Goal: Transaction & Acquisition: Subscribe to service/newsletter

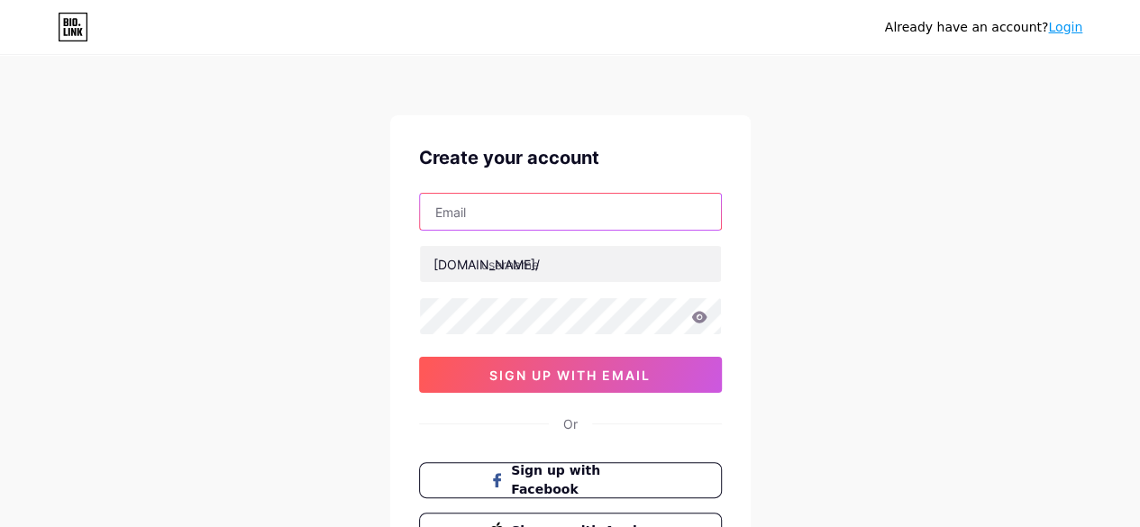
click at [507, 221] on input "text" at bounding box center [570, 212] width 301 height 36
type input "[EMAIL_ADDRESS][DOMAIN_NAME]"
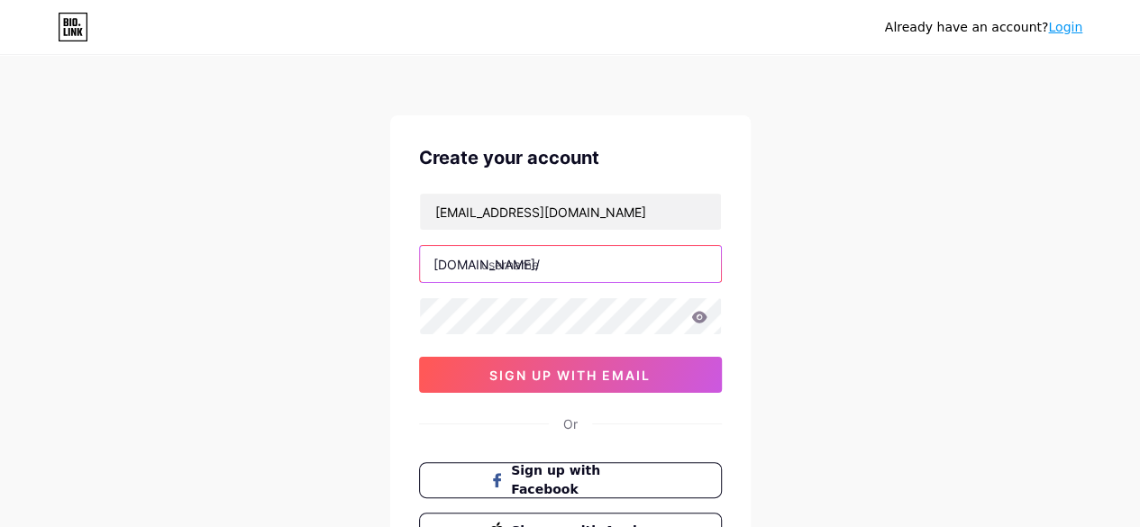
click at [514, 277] on input "text" at bounding box center [570, 264] width 301 height 36
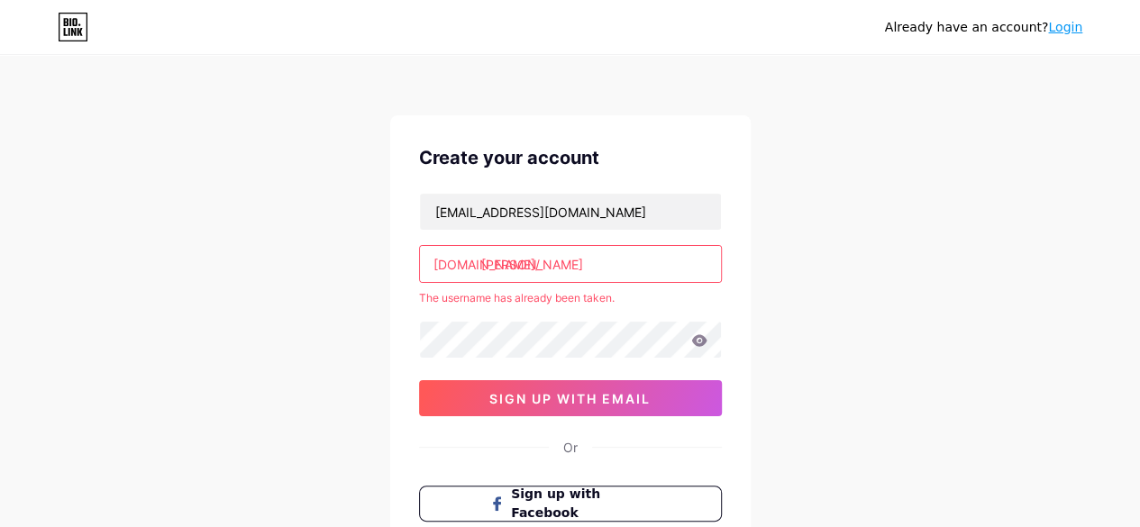
drag, startPoint x: 498, startPoint y: 288, endPoint x: 476, endPoint y: 319, distance: 38.8
click at [476, 321] on div at bounding box center [570, 340] width 303 height 38
click at [556, 260] on input "[PERSON_NAME]" at bounding box center [570, 264] width 301 height 36
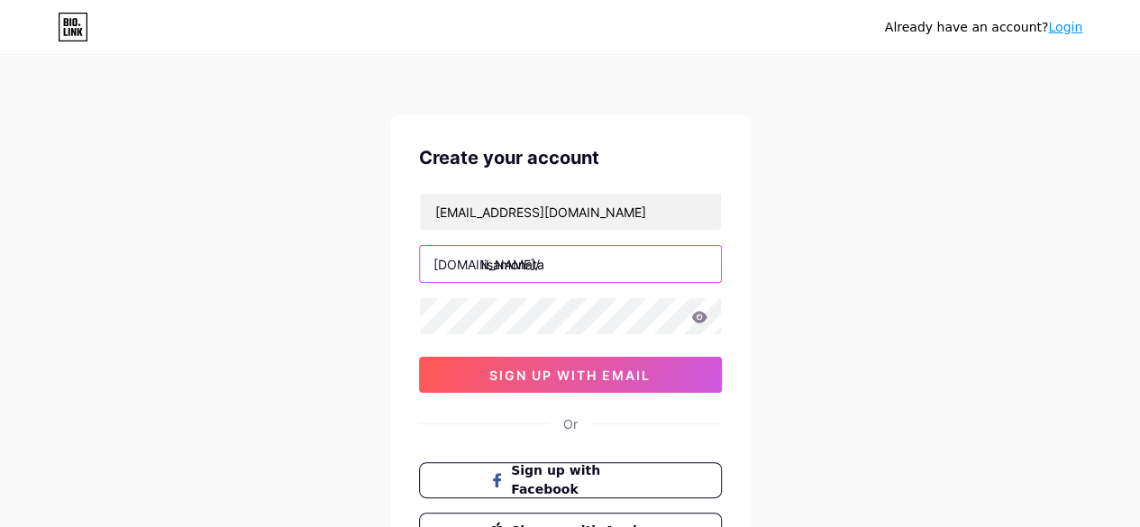
type input "lisamonata"
click at [705, 315] on icon at bounding box center [698, 317] width 15 height 12
click at [705, 315] on icon at bounding box center [698, 318] width 18 height 18
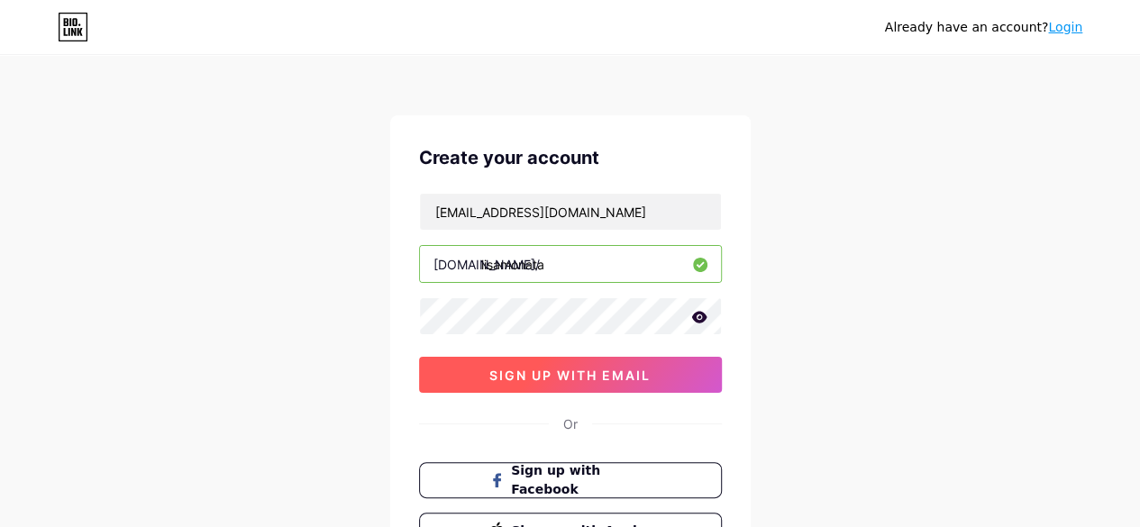
click at [568, 383] on button "sign up with email" at bounding box center [570, 375] width 303 height 36
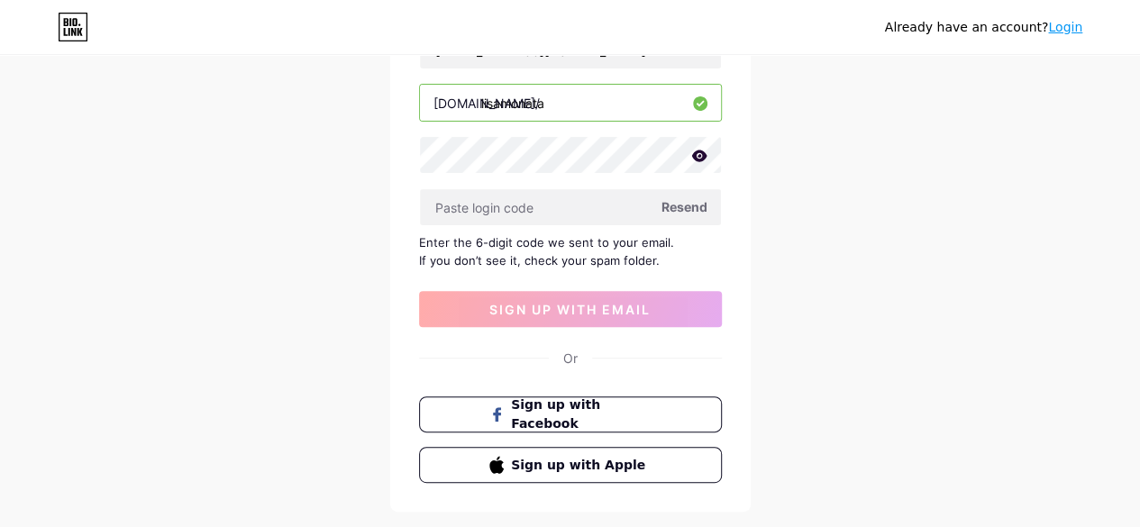
scroll to position [166, 0]
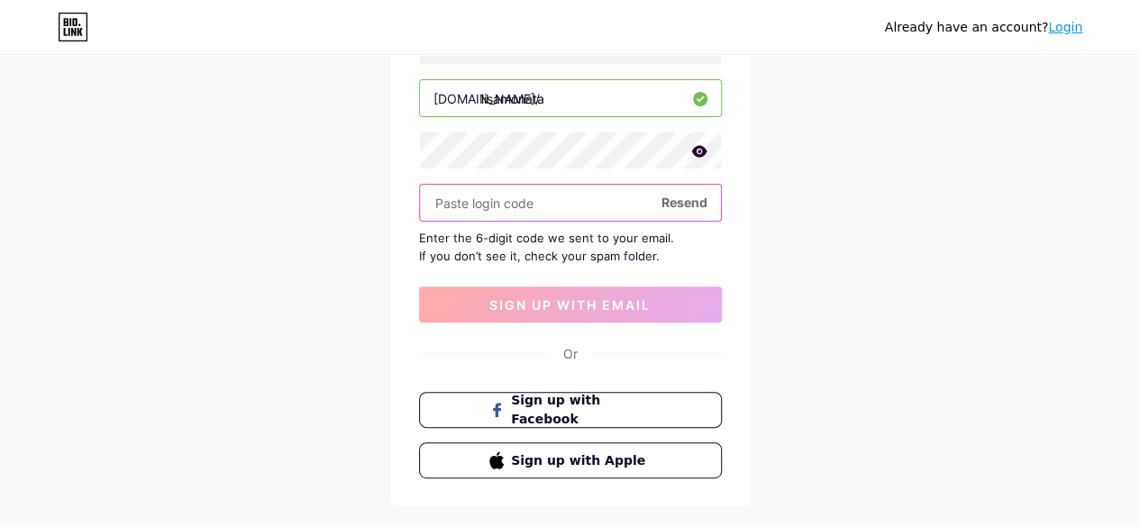
paste input "294448"
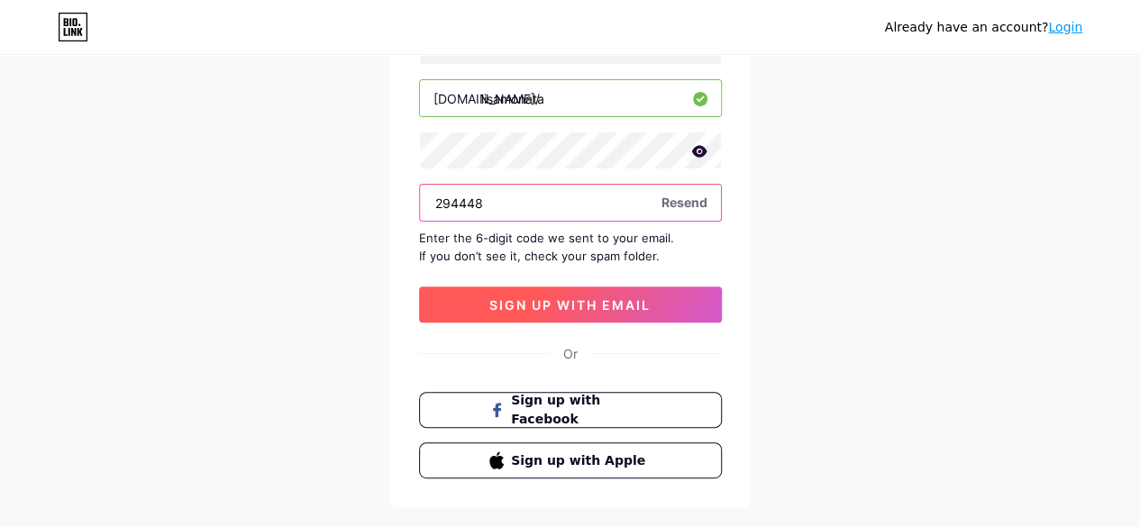
type input "294448"
click at [578, 306] on span "sign up with email" at bounding box center [569, 304] width 161 height 15
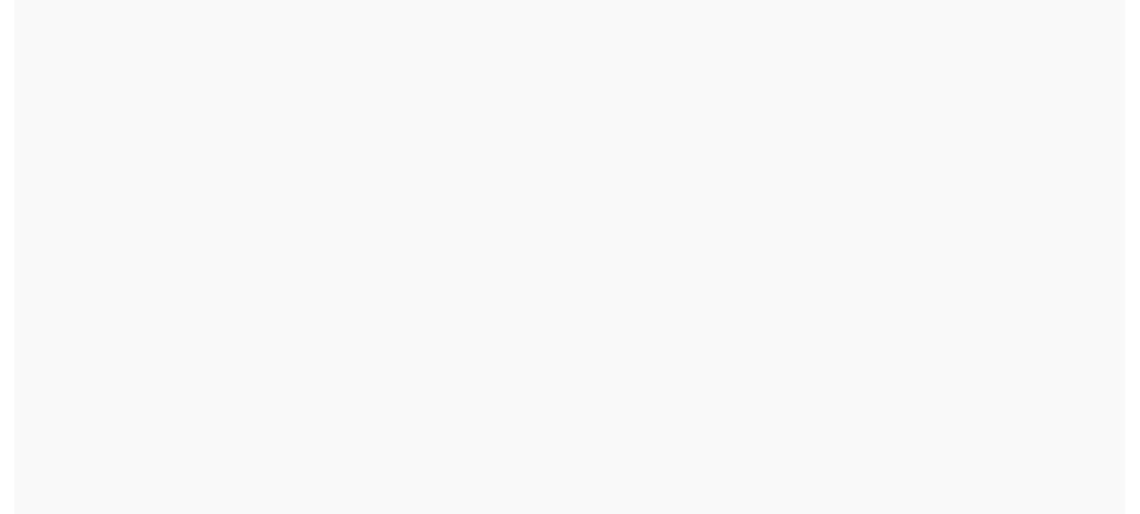
scroll to position [0, 0]
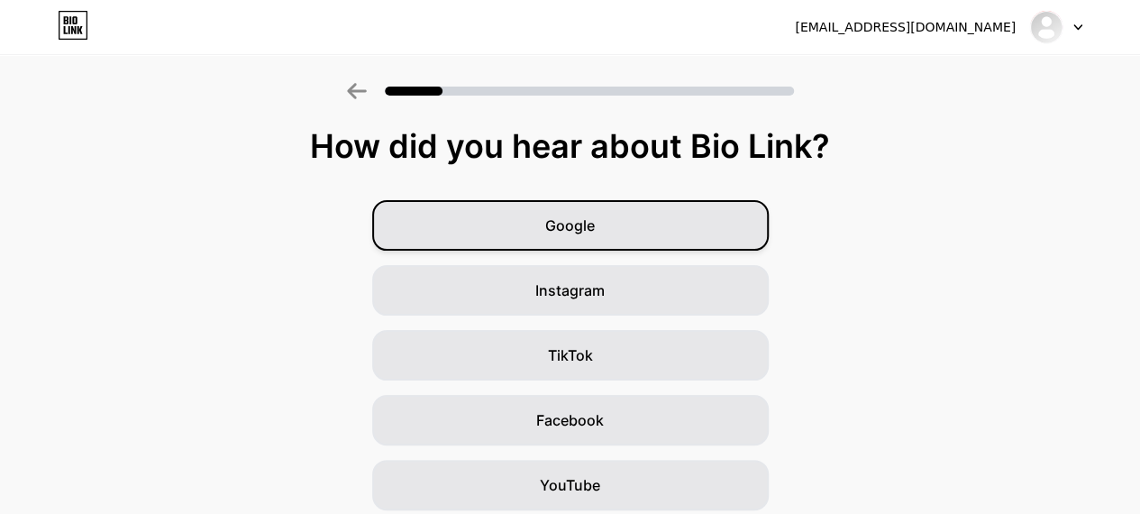
click at [573, 228] on span "Google" at bounding box center [570, 226] width 50 height 22
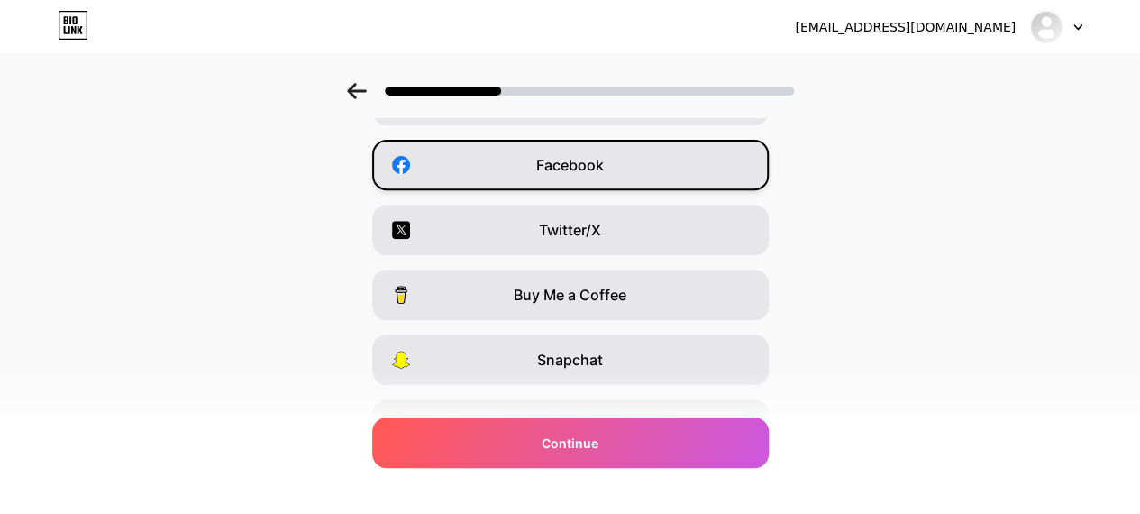
scroll to position [257, 0]
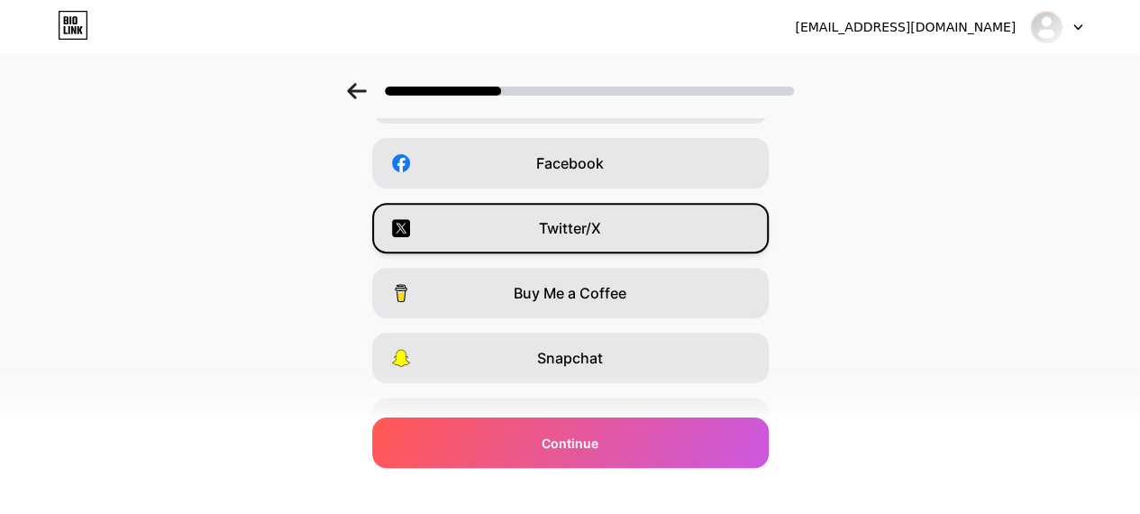
click at [555, 233] on span "Twitter/X" at bounding box center [570, 228] width 62 height 22
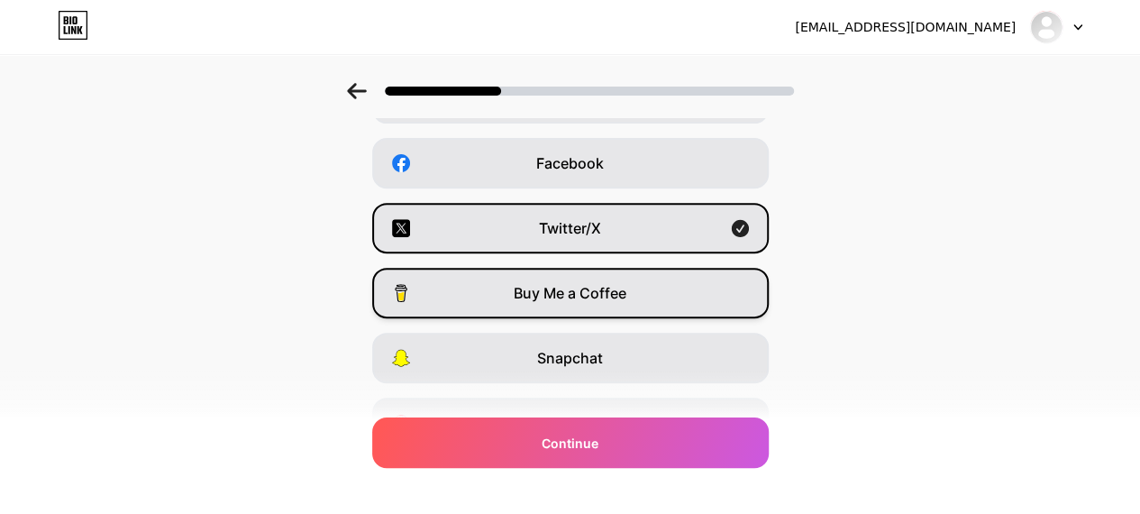
click at [599, 315] on div "Buy Me a Coffee" at bounding box center [570, 293] width 397 height 50
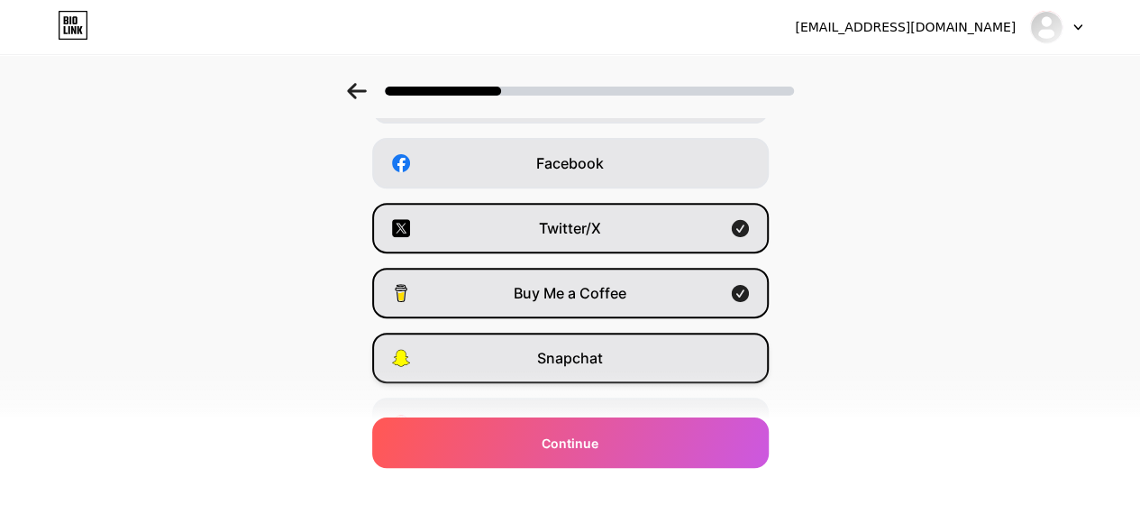
scroll to position [353, 0]
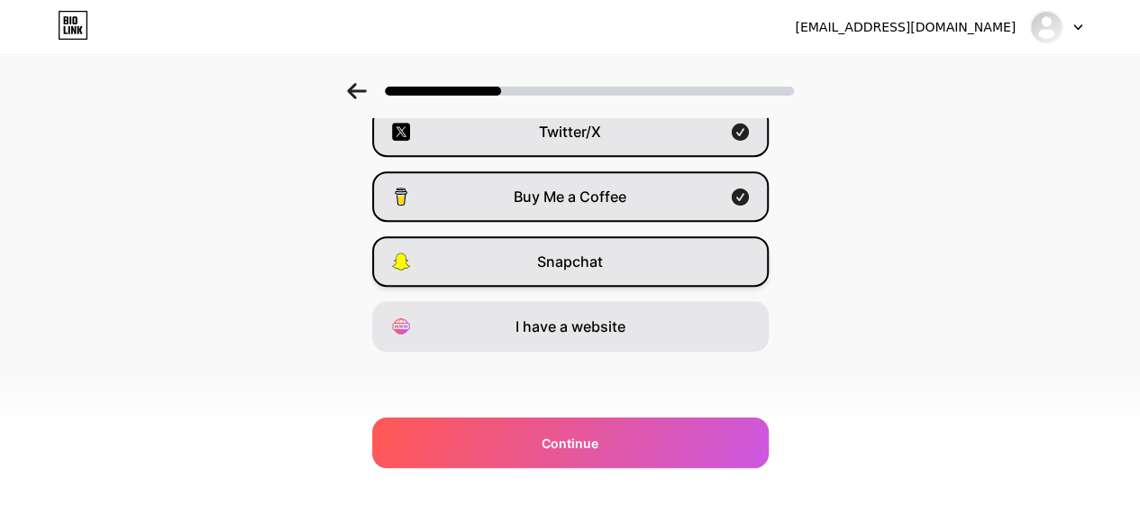
click at [618, 345] on div "I have a website" at bounding box center [570, 326] width 397 height 50
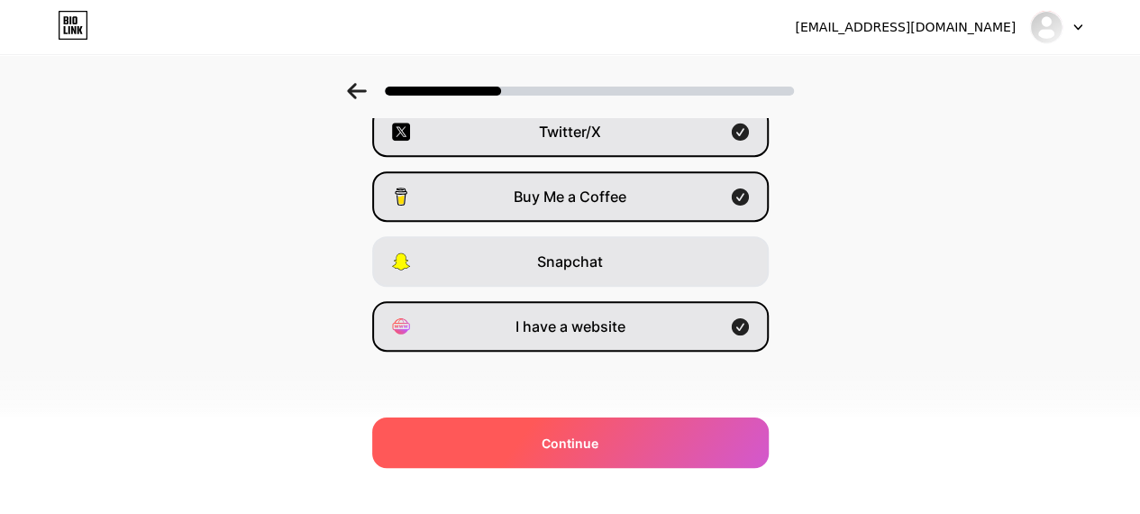
click at [607, 452] on div "Continue" at bounding box center [570, 442] width 397 height 50
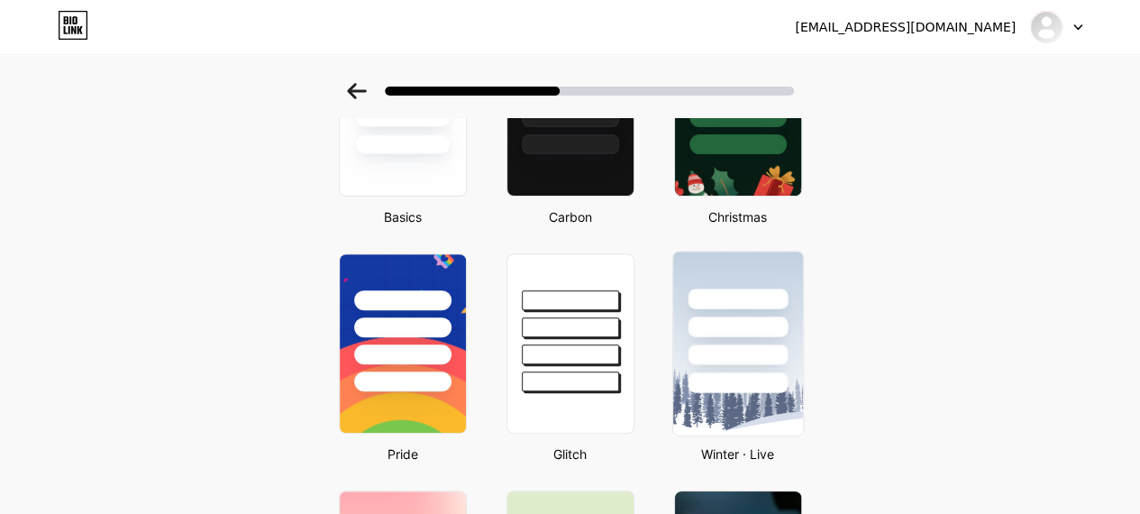
scroll to position [167, 0]
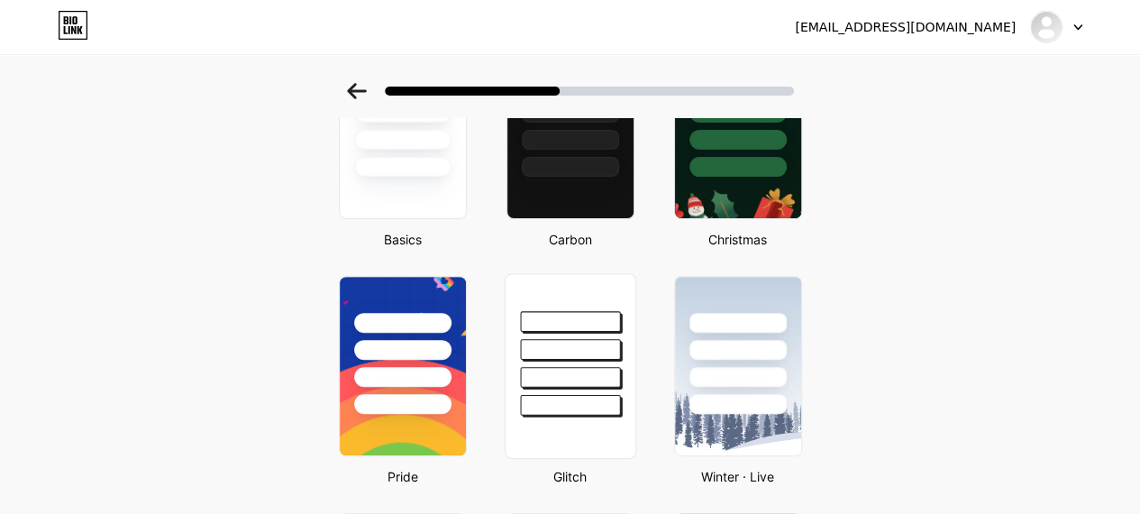
click at [591, 411] on div at bounding box center [570, 405] width 100 height 21
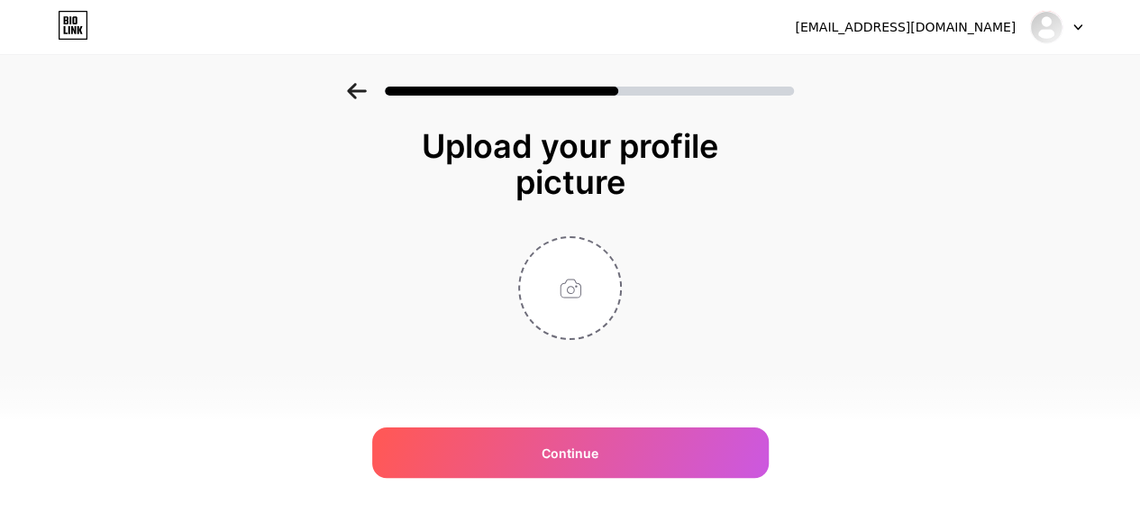
scroll to position [0, 0]
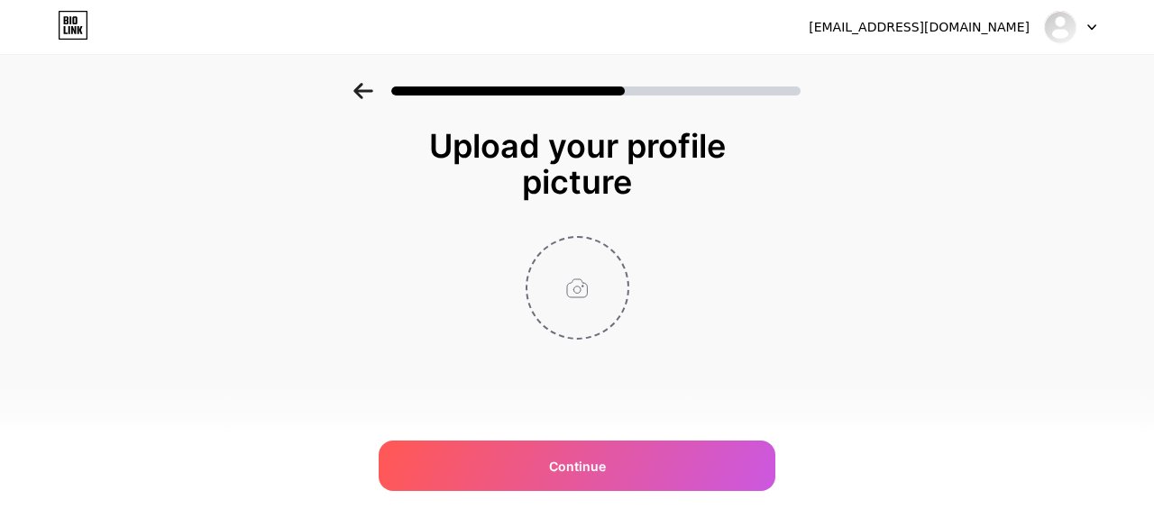
click at [561, 261] on input "file" at bounding box center [577, 288] width 100 height 100
type input "C:\fakepath\wallpaper.jpg"
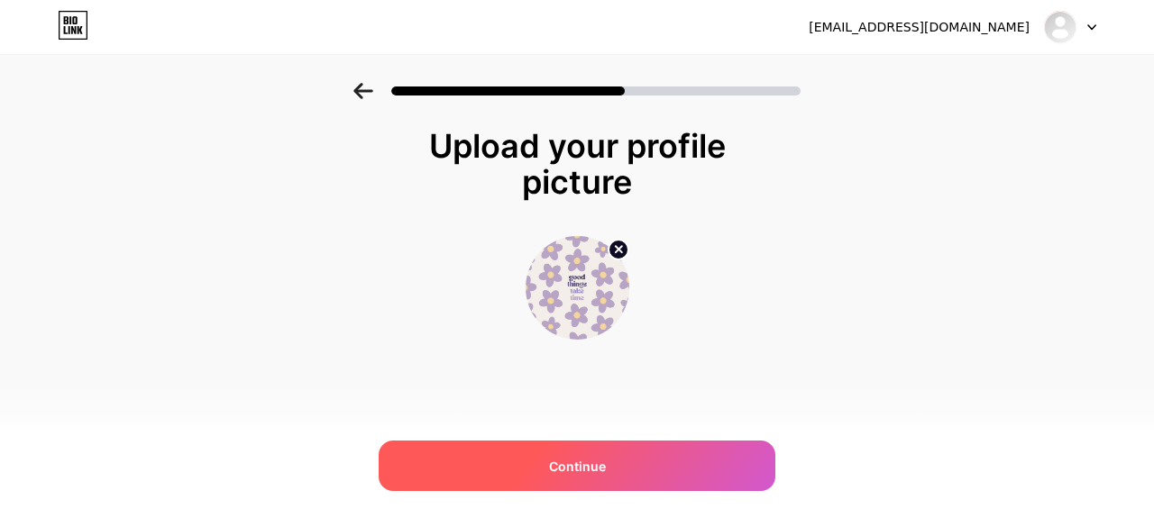
click at [620, 453] on div "Continue" at bounding box center [577, 466] width 397 height 50
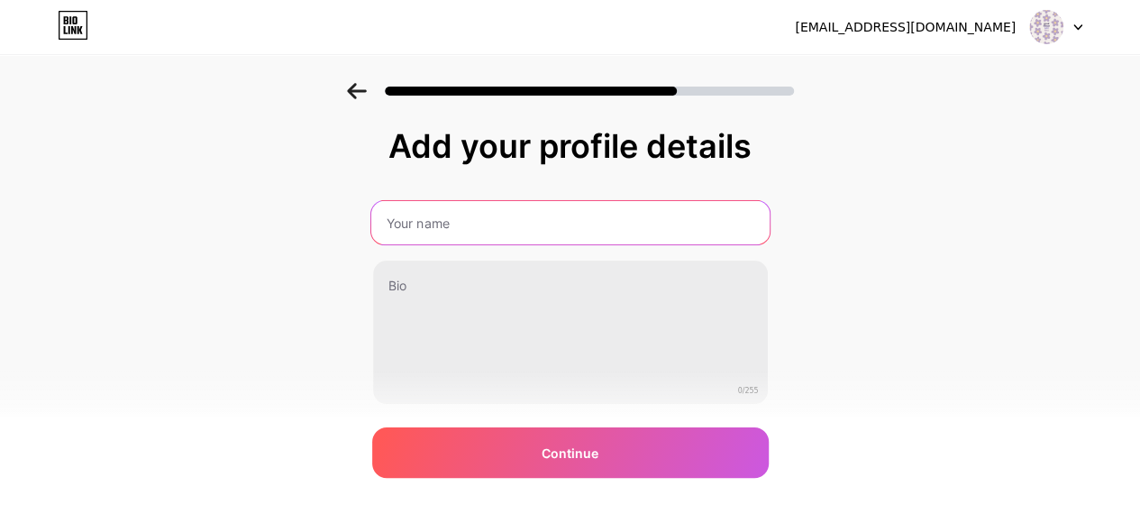
click at [521, 233] on input "text" at bounding box center [569, 222] width 398 height 43
type input "lisamonata"
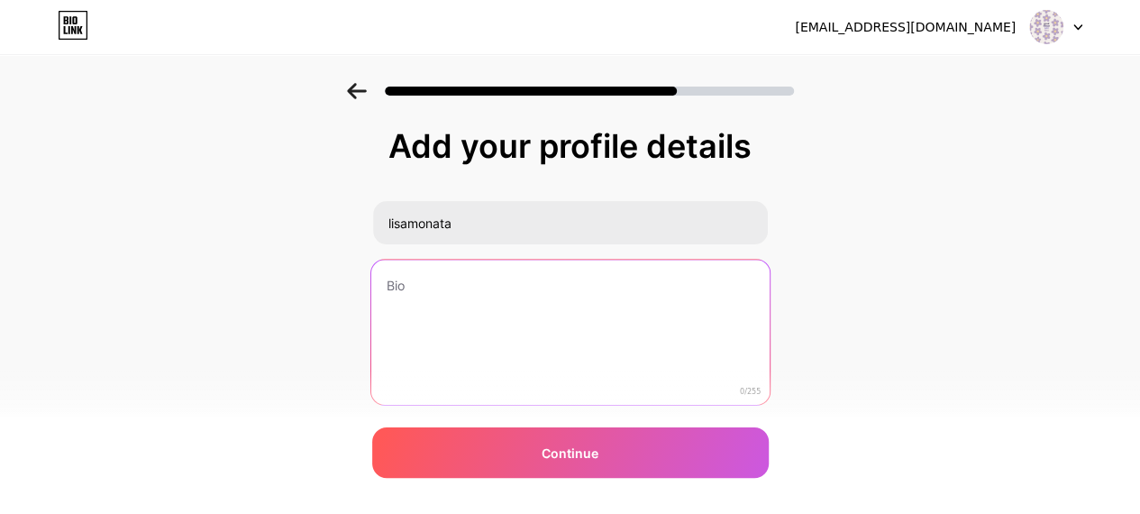
click at [416, 296] on textarea at bounding box center [569, 333] width 398 height 147
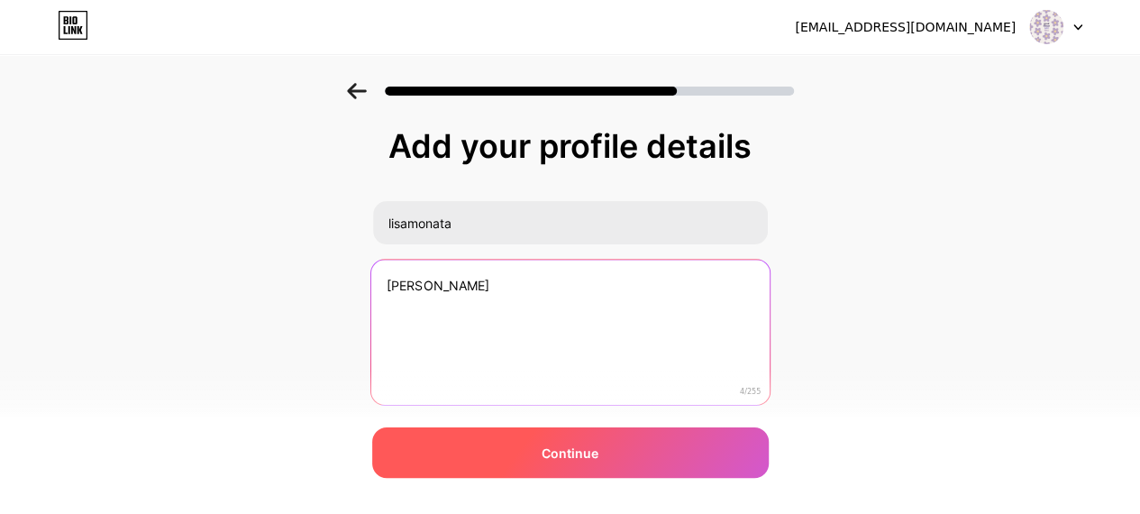
type textarea "[PERSON_NAME]"
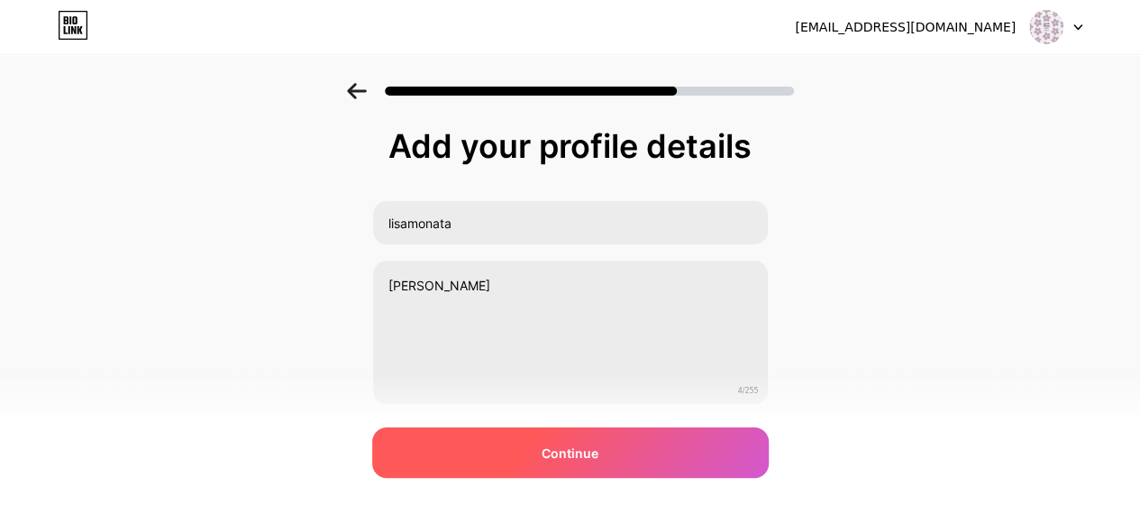
click at [563, 453] on span "Continue" at bounding box center [570, 452] width 57 height 19
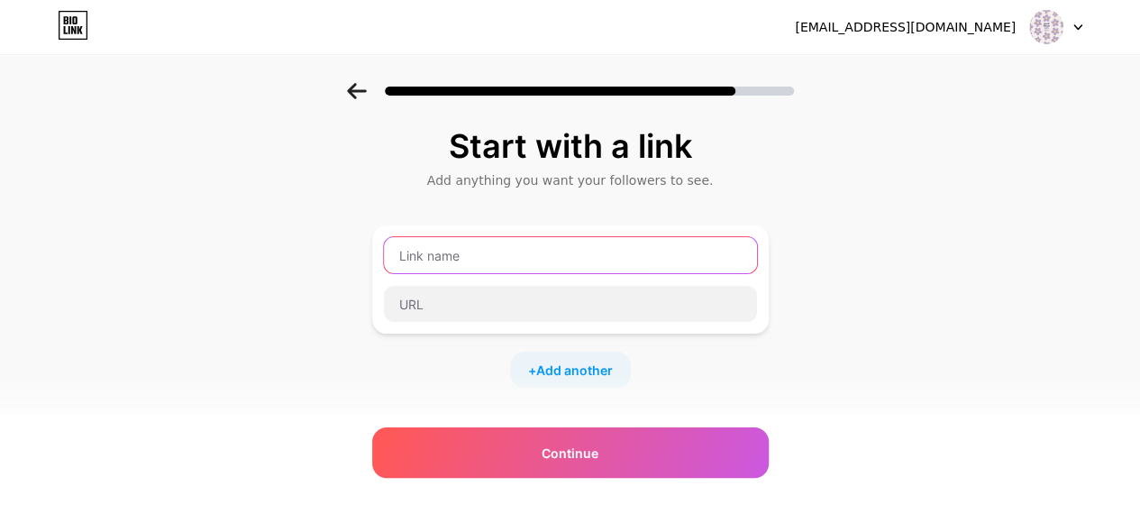
click at [500, 259] on input "text" at bounding box center [570, 255] width 373 height 36
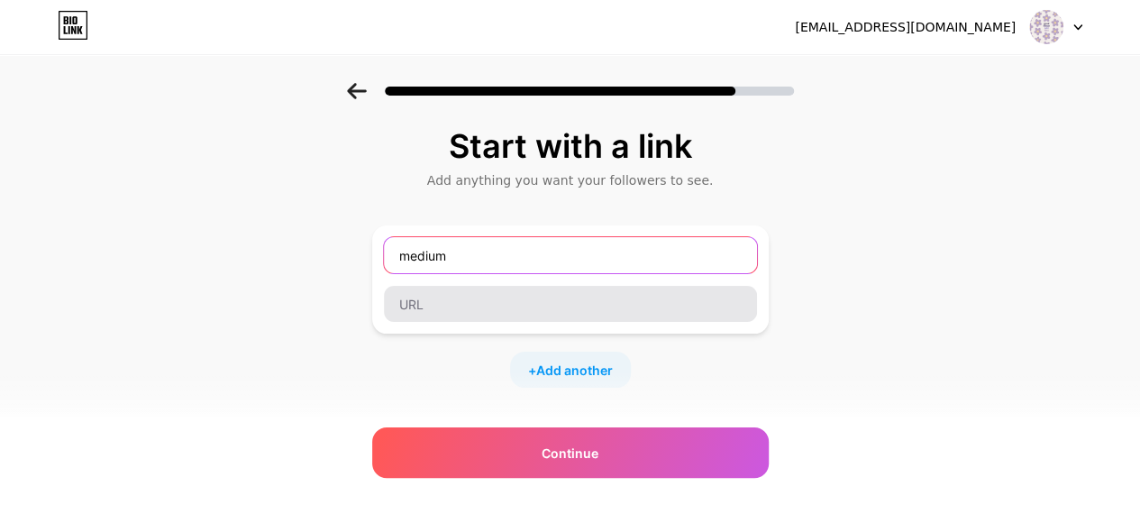
type input "medium"
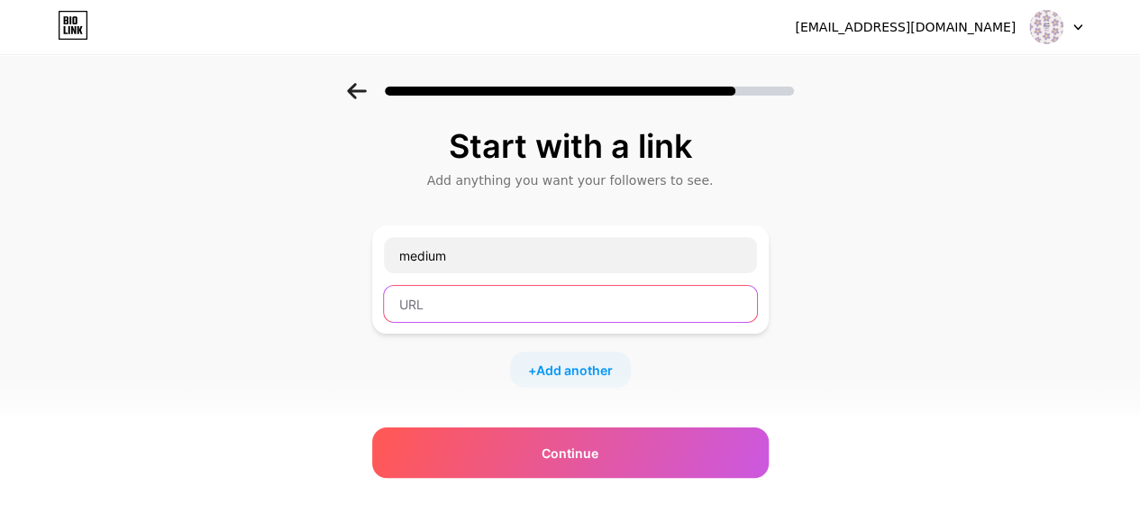
click at [452, 295] on input "text" at bounding box center [570, 304] width 373 height 36
paste input "294448"
type input "2"
paste input "[URL][DOMAIN_NAME]"
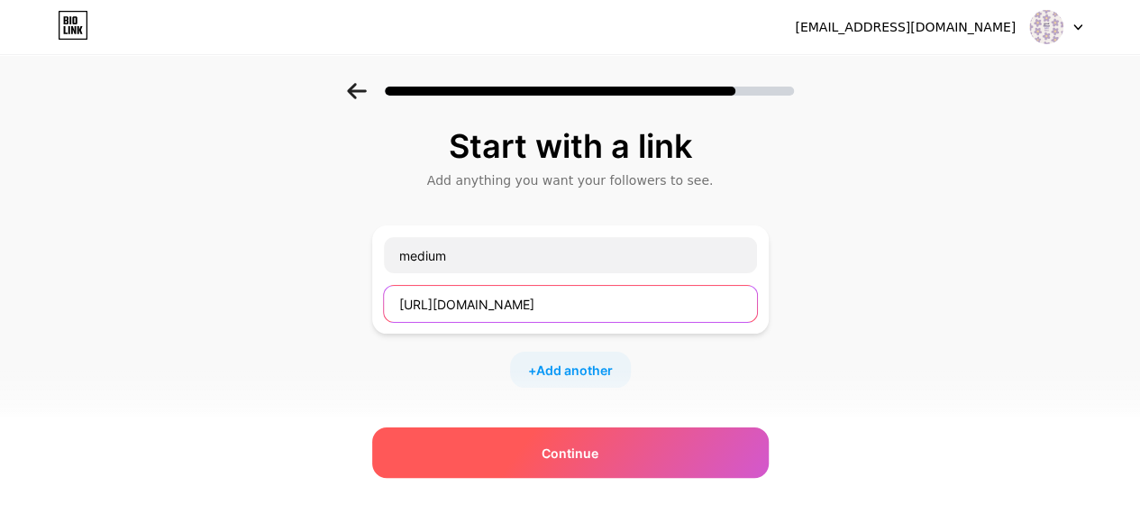
type input "[URL][DOMAIN_NAME]"
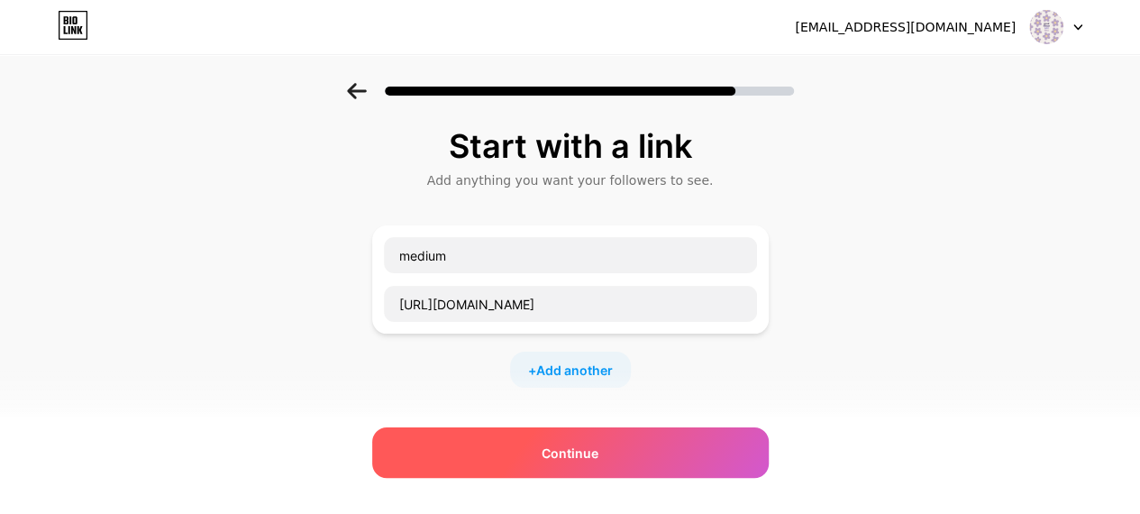
click at [509, 440] on div "Continue" at bounding box center [570, 452] width 397 height 50
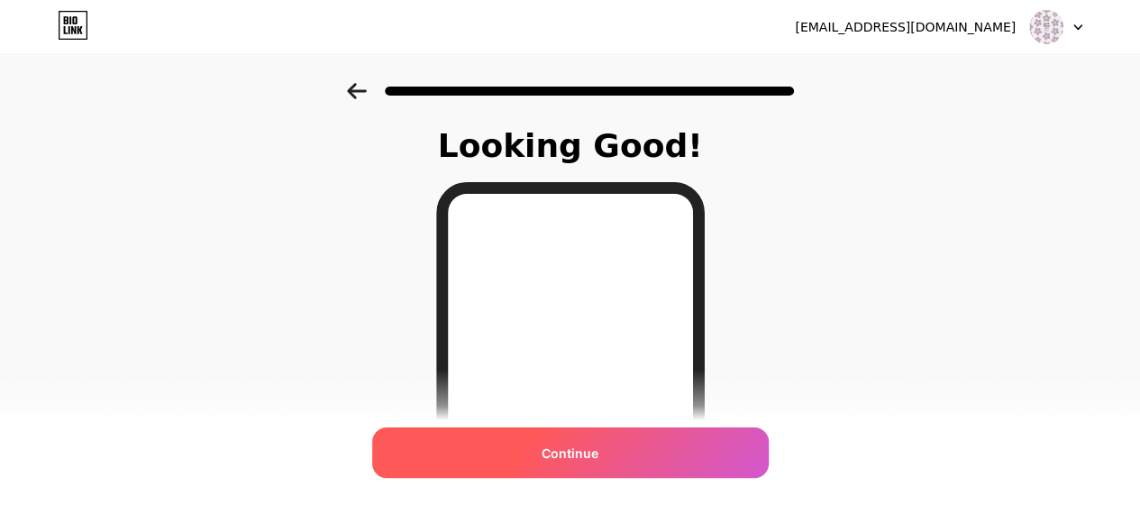
click at [511, 441] on div "Continue" at bounding box center [570, 452] width 397 height 50
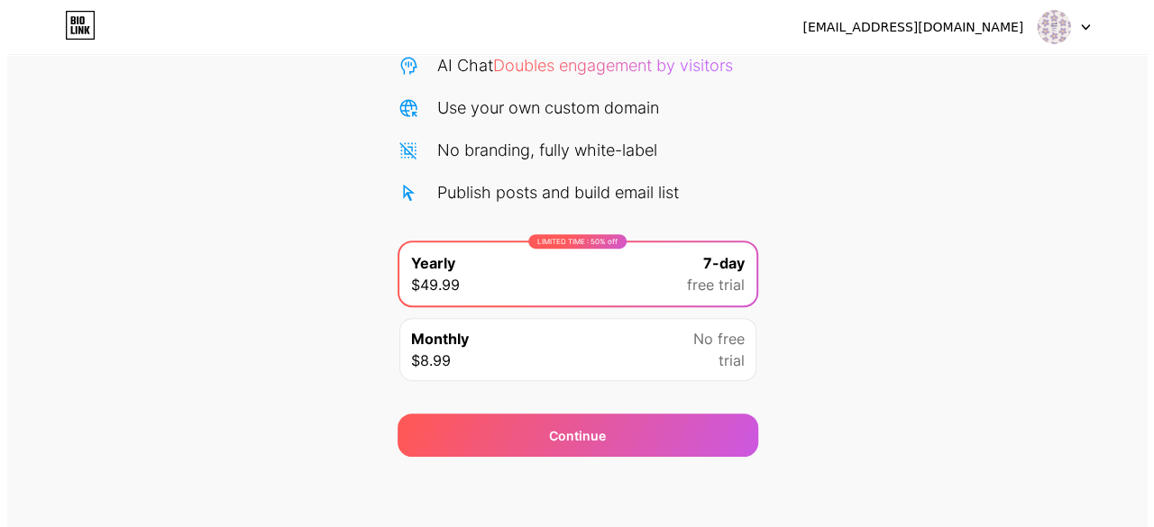
scroll to position [196, 0]
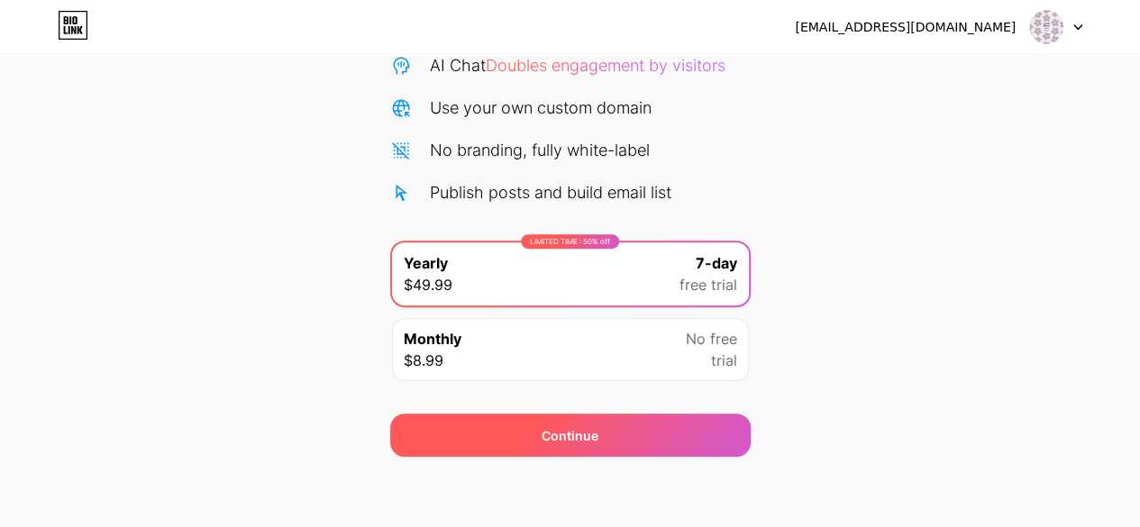
click at [549, 426] on div "Continue" at bounding box center [570, 435] width 57 height 19
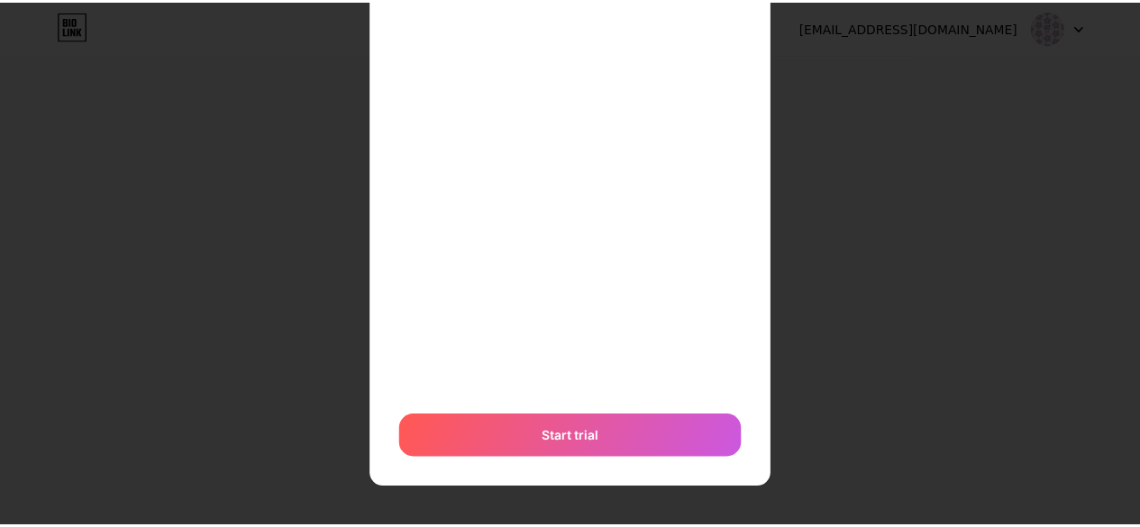
scroll to position [0, 0]
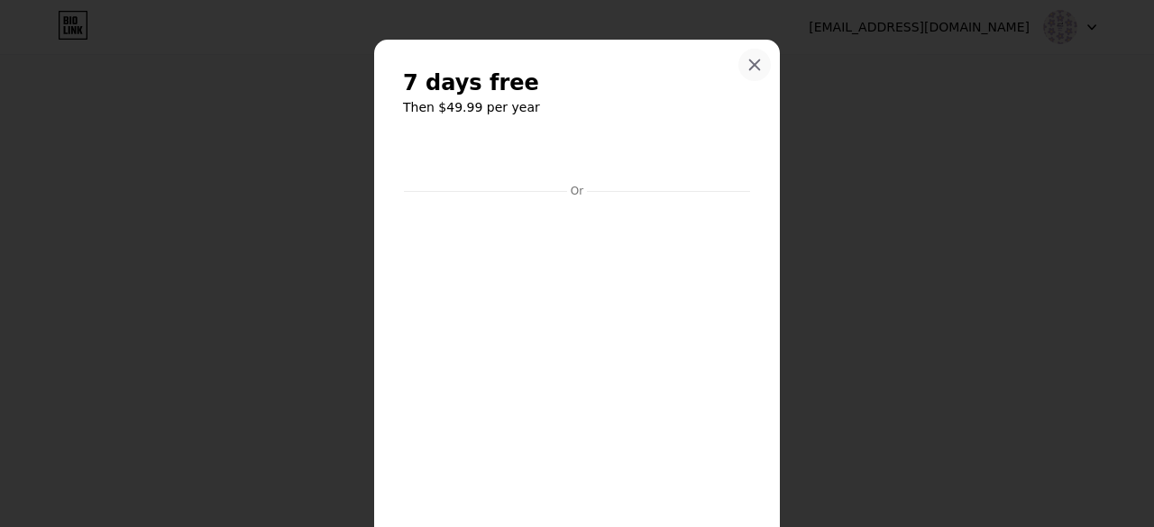
click at [747, 64] on icon at bounding box center [754, 65] width 14 height 14
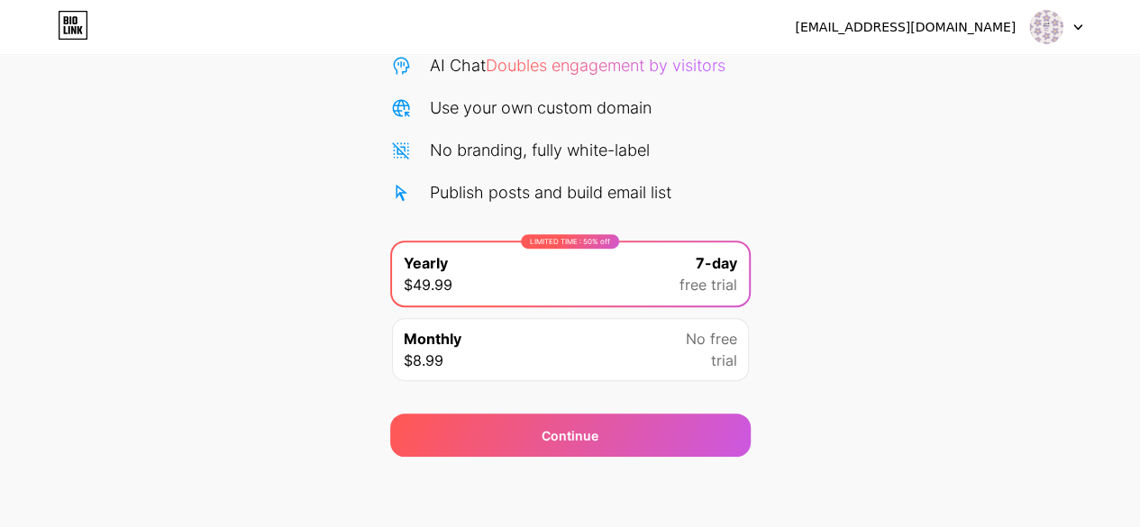
scroll to position [195, 0]
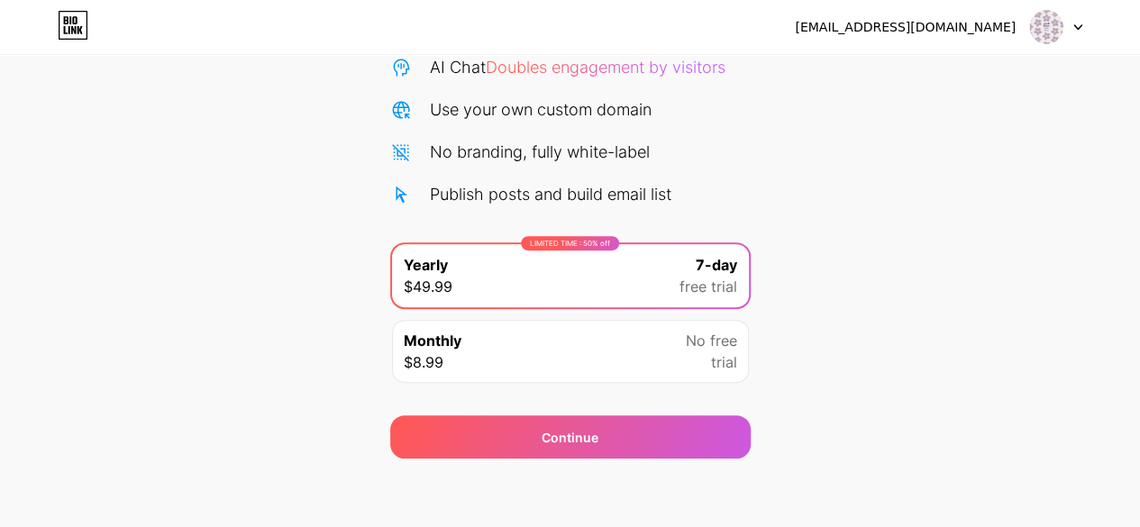
click at [1035, 26] on img at bounding box center [1046, 27] width 34 height 34
click at [908, 30] on div "[EMAIL_ADDRESS][DOMAIN_NAME]" at bounding box center [905, 27] width 221 height 19
click at [853, 259] on div "Start your 7 day free trial Cancel anytime. We will send you an email 2 days be…" at bounding box center [570, 173] width 1140 height 571
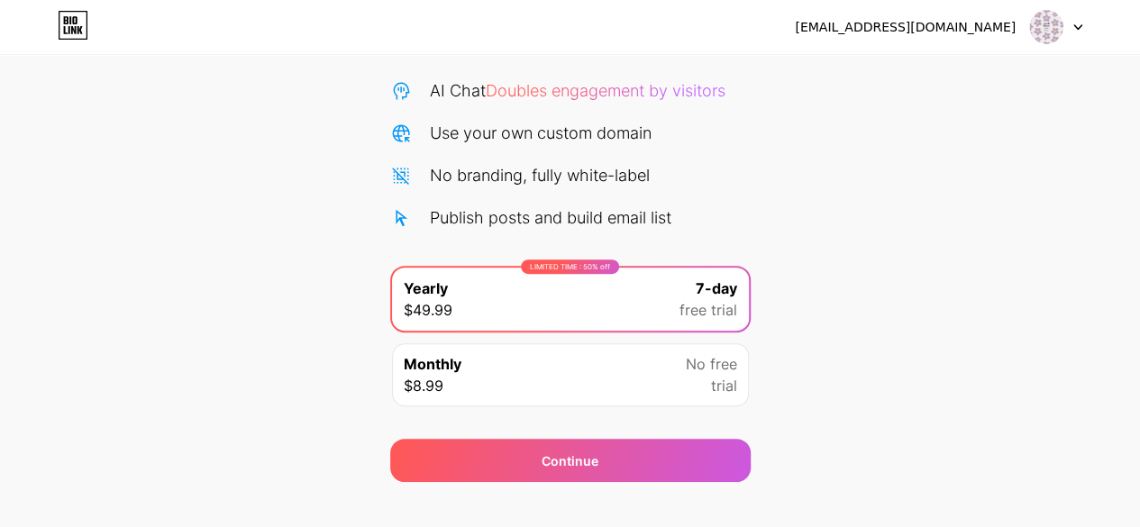
scroll to position [196, 0]
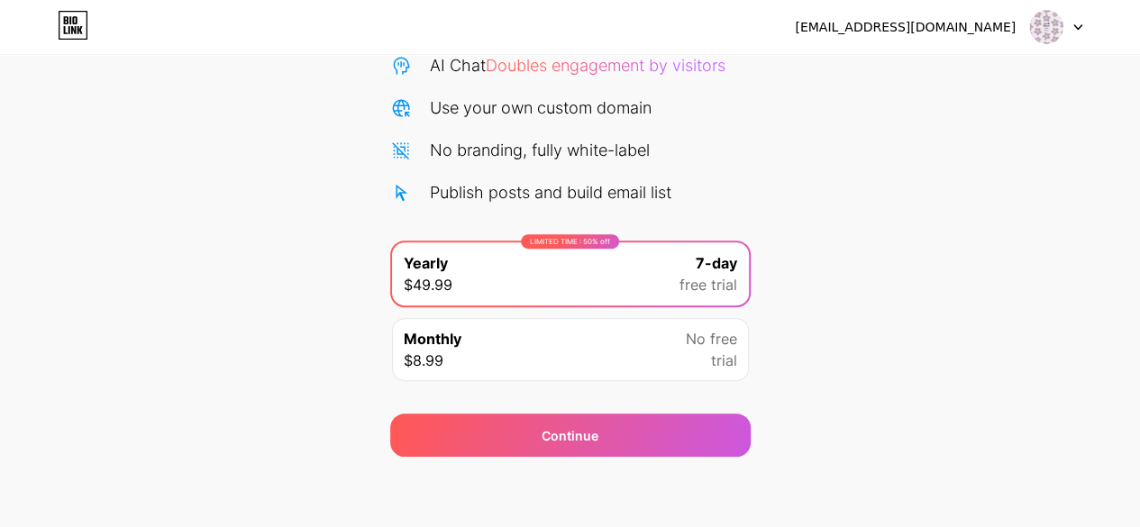
click at [487, 336] on div "Monthly $8.99 No free trial" at bounding box center [570, 349] width 357 height 63
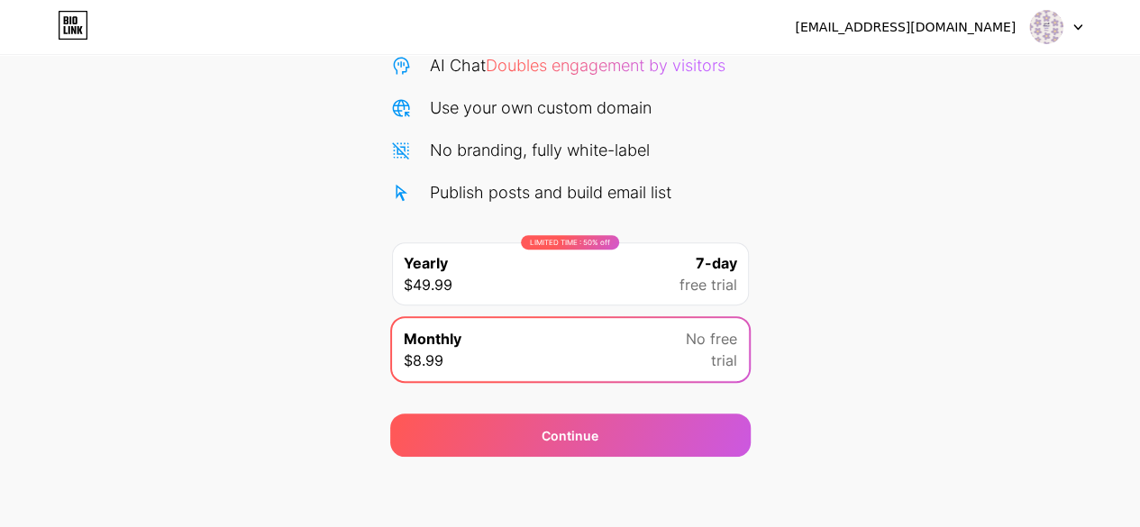
click at [501, 262] on div "LIMITED TIME : 50% off Yearly $49.99 7-day free trial" at bounding box center [570, 273] width 357 height 63
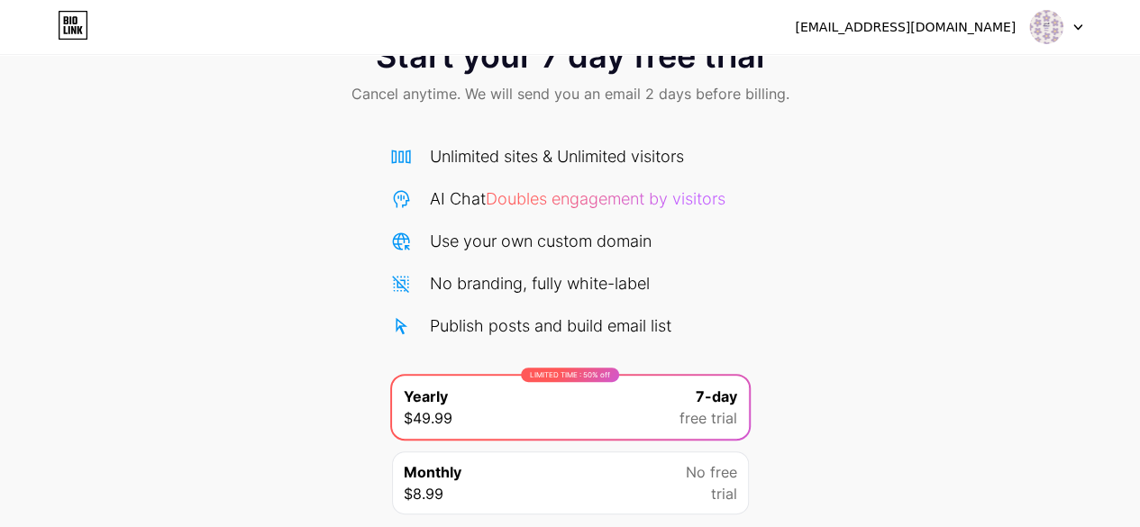
scroll to position [0, 0]
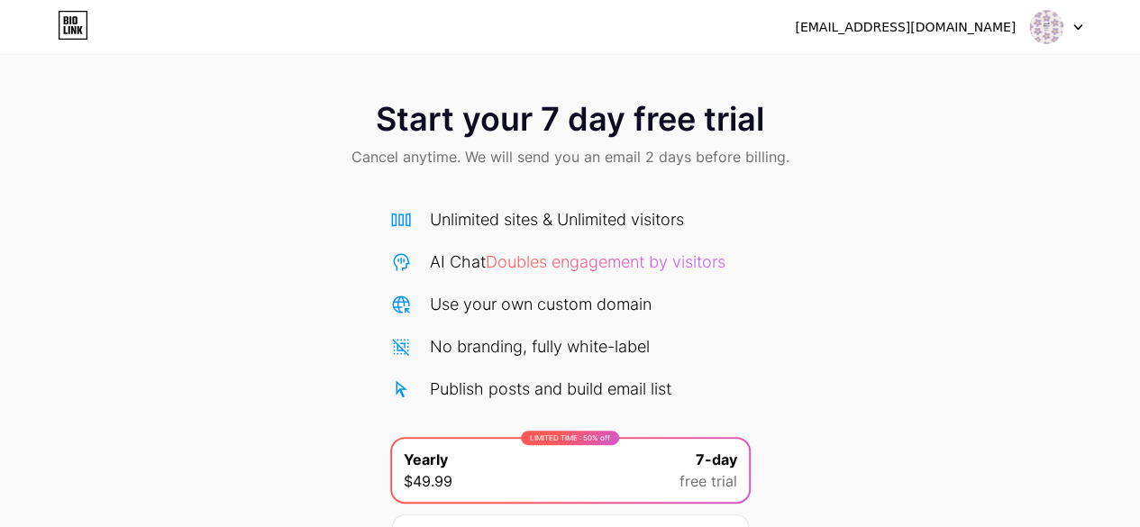
click at [81, 23] on icon at bounding box center [73, 25] width 31 height 29
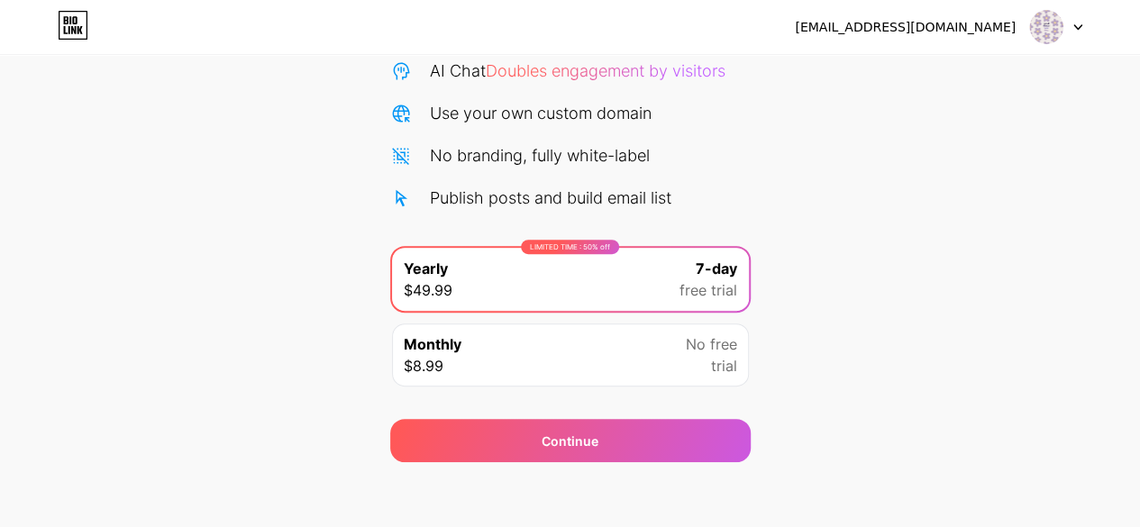
scroll to position [196, 0]
